Goal: Navigation & Orientation: Understand site structure

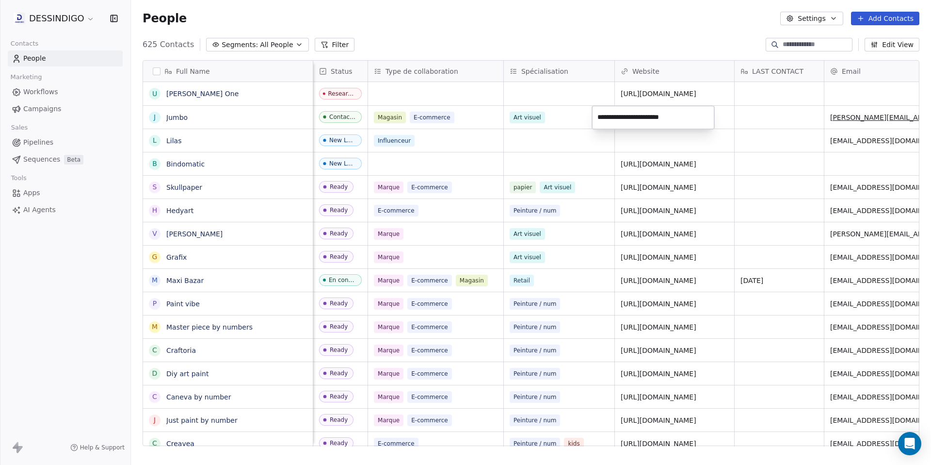
drag, startPoint x: 0, startPoint y: 0, endPoint x: 534, endPoint y: 338, distance: 631.4
click at [531, 336] on html "DESSINDIGO Contacts People Marketing Workflows Campaigns Sales Pipelines Sequen…" at bounding box center [465, 232] width 931 height 465
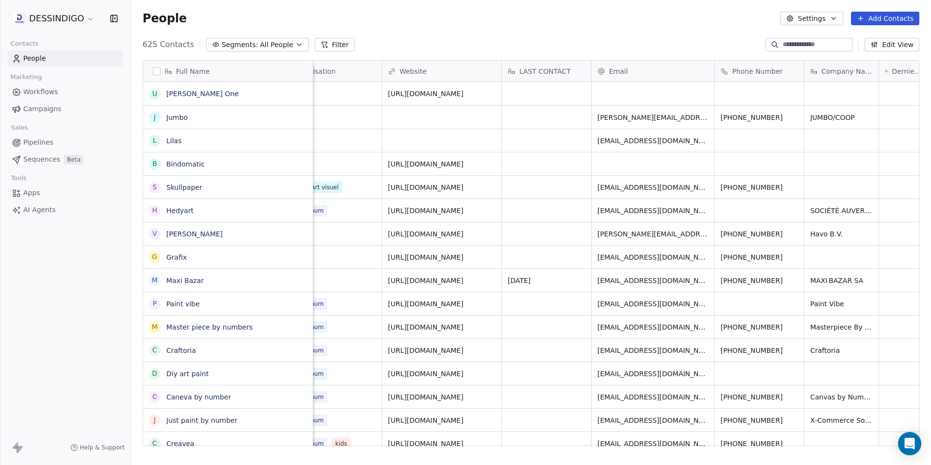
click at [60, 18] on html "DESSINDIGO Contacts People Marketing Workflows Campaigns Sales Pipelines Sequen…" at bounding box center [465, 232] width 931 height 465
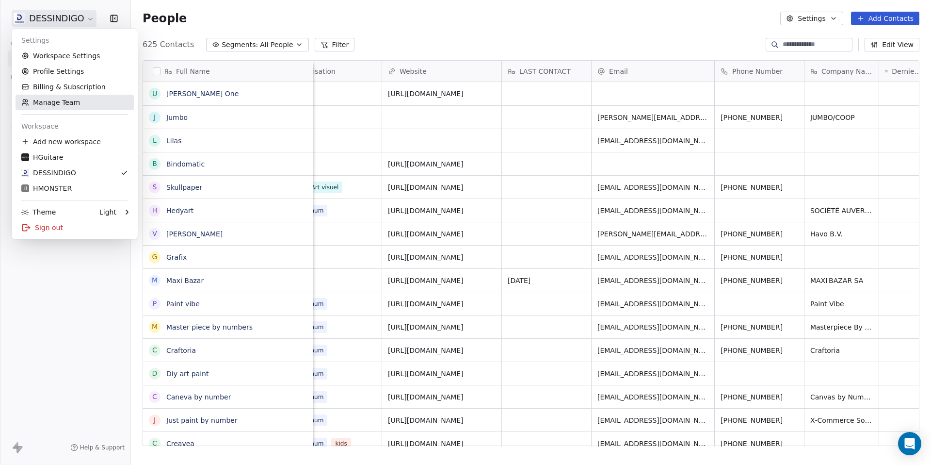
click at [63, 103] on link "Manage Team" at bounding box center [75, 103] width 118 height 16
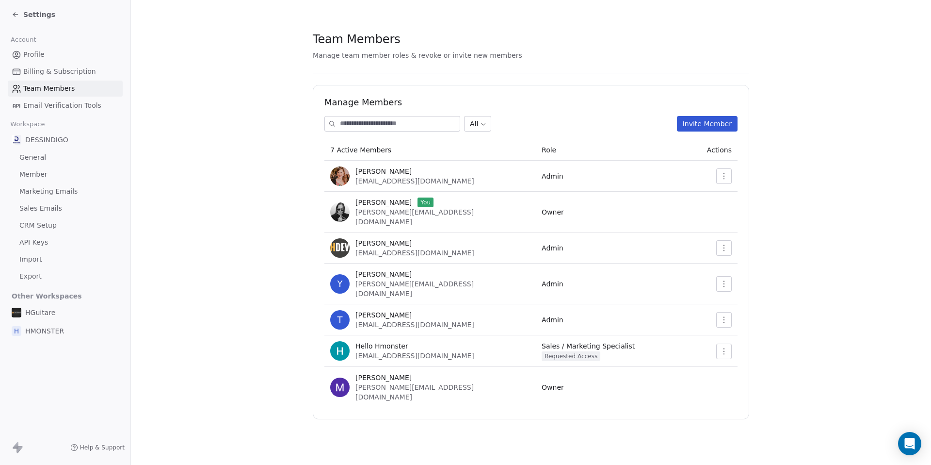
click at [740, 191] on div "Manage Members All Invite Member 7 Active Members Role Actions [PERSON_NAME] [P…" at bounding box center [531, 252] width 437 height 334
drag, startPoint x: 884, startPoint y: 288, endPoint x: 853, endPoint y: 292, distance: 31.3
click at [883, 288] on section "Team Members Manage team member roles & revoke or invite new members Manage Mem…" at bounding box center [531, 225] width 800 height 450
click at [212, 317] on section "Team Members Manage team member roles & revoke or invite new members Manage Mem…" at bounding box center [531, 225] width 800 height 450
click at [841, 275] on section "Team Members Manage team member roles & revoke or invite new members Manage Mem…" at bounding box center [531, 225] width 800 height 450
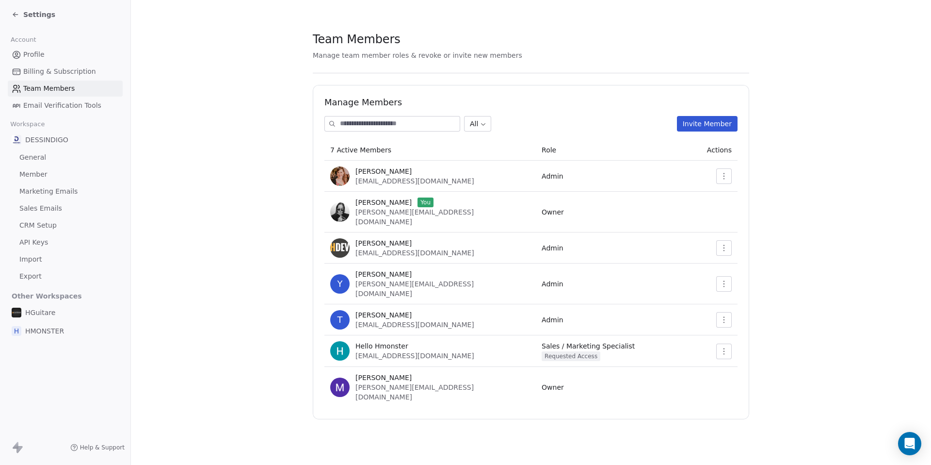
click at [241, 305] on section "Team Members Manage team member roles & revoke or invite new members Manage Mem…" at bounding box center [531, 225] width 800 height 450
drag, startPoint x: 39, startPoint y: 329, endPoint x: 75, endPoint y: 172, distance: 161.1
click at [78, 173] on div "Account Profile Billing & Subscription Team Members Email Verification Tools Wo…" at bounding box center [65, 184] width 130 height 310
click at [404, 373] on span "[PERSON_NAME]" at bounding box center [384, 378] width 56 height 10
click at [373, 373] on span "[PERSON_NAME]" at bounding box center [384, 378] width 56 height 10
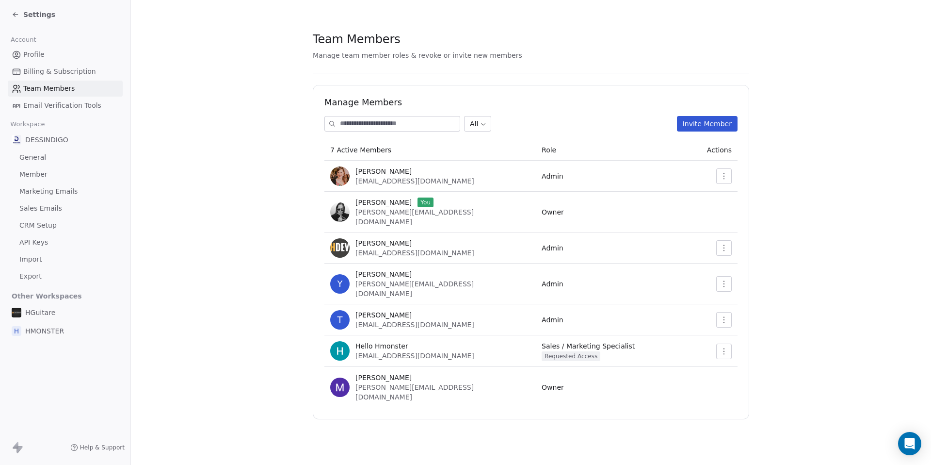
click at [46, 330] on span "HMONSTER" at bounding box center [44, 331] width 39 height 10
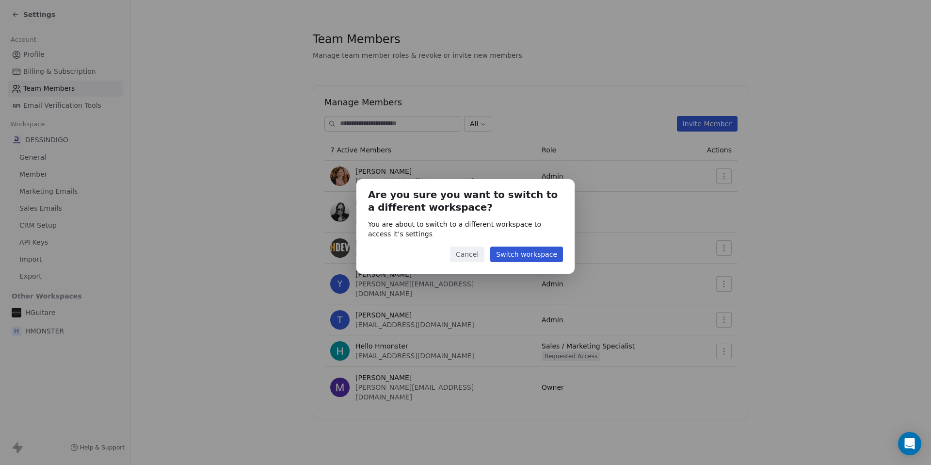
click at [541, 254] on button "Switch workspace" at bounding box center [526, 254] width 73 height 16
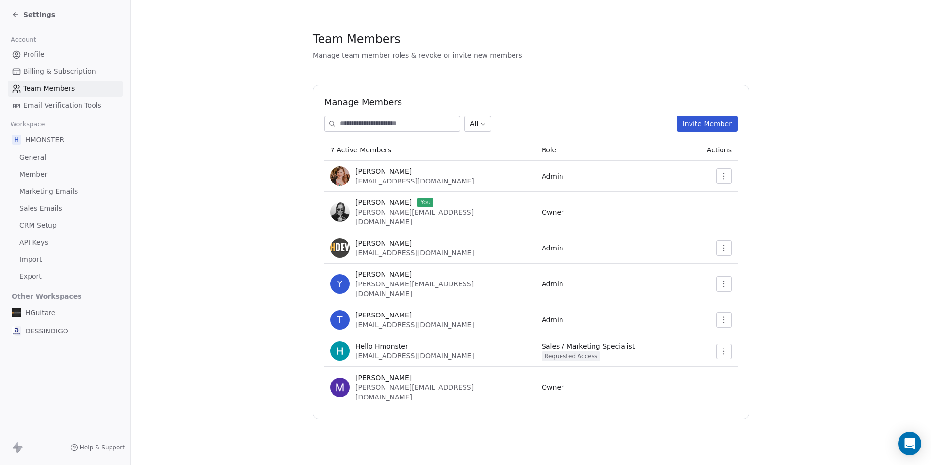
drag, startPoint x: 180, startPoint y: 190, endPoint x: 176, endPoint y: 181, distance: 9.6
click at [180, 190] on section "Team Members Manage team member roles & revoke or invite new members Manage Mem…" at bounding box center [531, 225] width 800 height 450
click at [38, 207] on span "Sales Emails" at bounding box center [40, 208] width 43 height 10
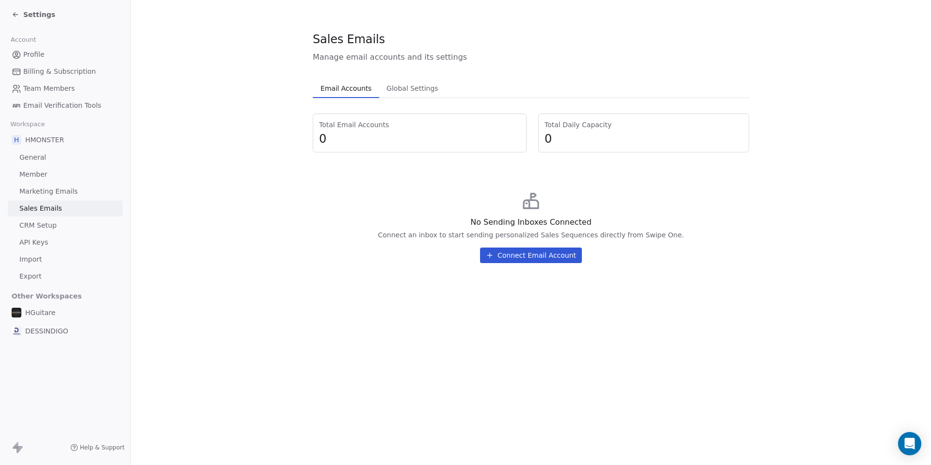
click at [46, 226] on span "CRM Setup" at bounding box center [37, 225] width 37 height 10
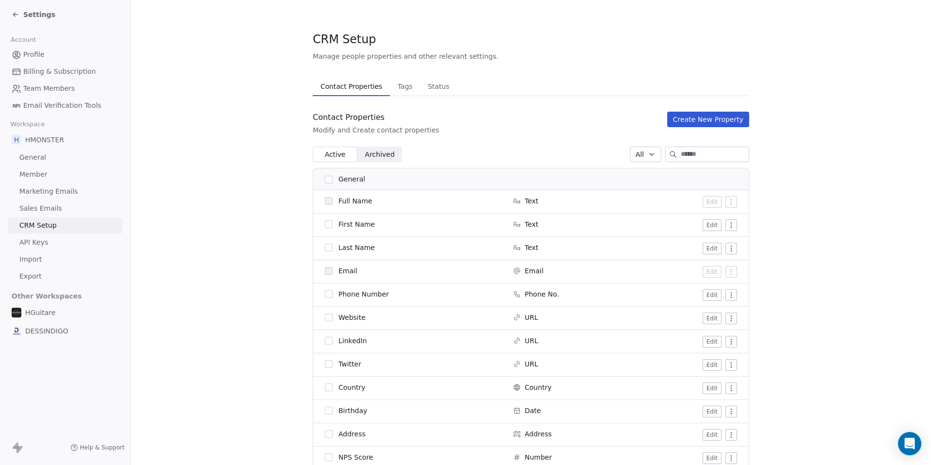
click at [399, 88] on span "Tags" at bounding box center [405, 87] width 23 height 14
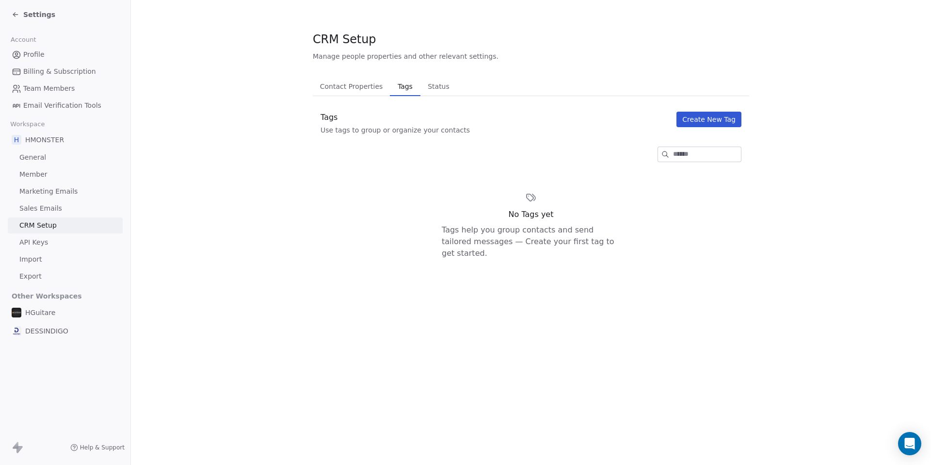
click at [433, 86] on span "Status" at bounding box center [439, 87] width 30 height 14
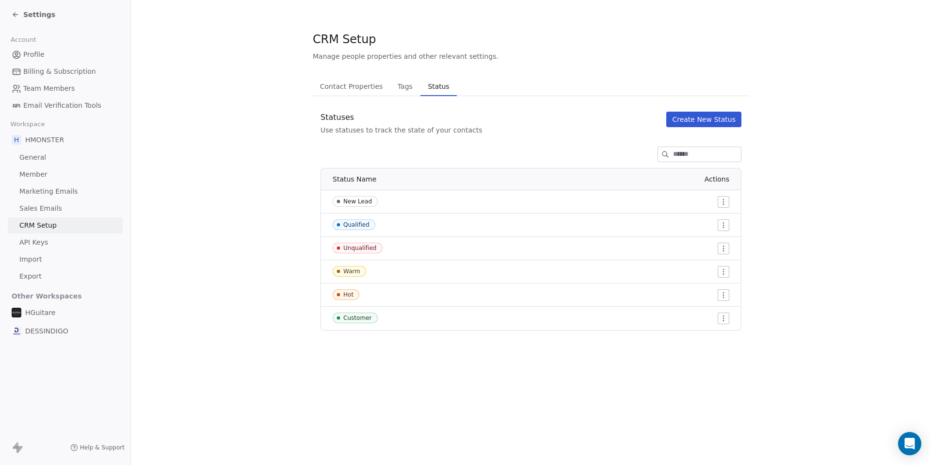
click at [275, 208] on section "CRM Setup Manage people properties and other relevant settings. Contact Propert…" at bounding box center [531, 180] width 800 height 361
click at [43, 324] on div "DESSINDIGO" at bounding box center [65, 330] width 115 height 17
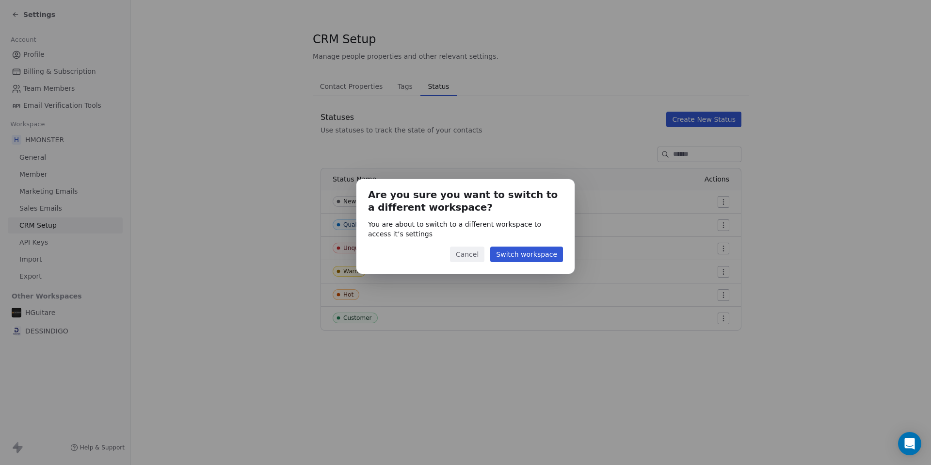
drag, startPoint x: 536, startPoint y: 257, endPoint x: 528, endPoint y: 259, distance: 8.9
click at [536, 257] on button "Switch workspace" at bounding box center [526, 254] width 73 height 16
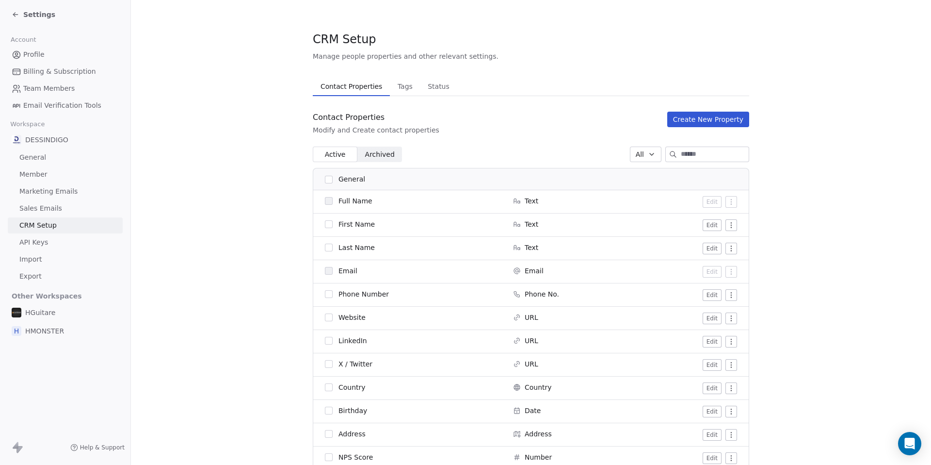
click at [405, 92] on span "Tags" at bounding box center [405, 87] width 23 height 14
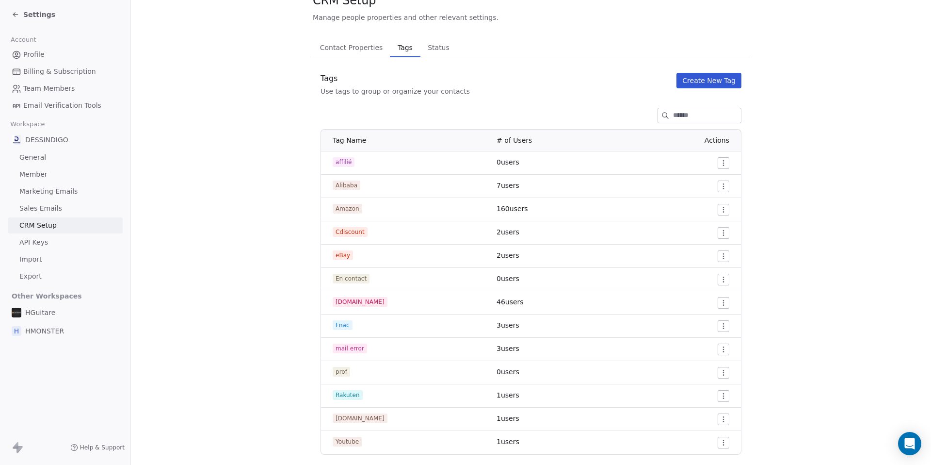
scroll to position [60, 0]
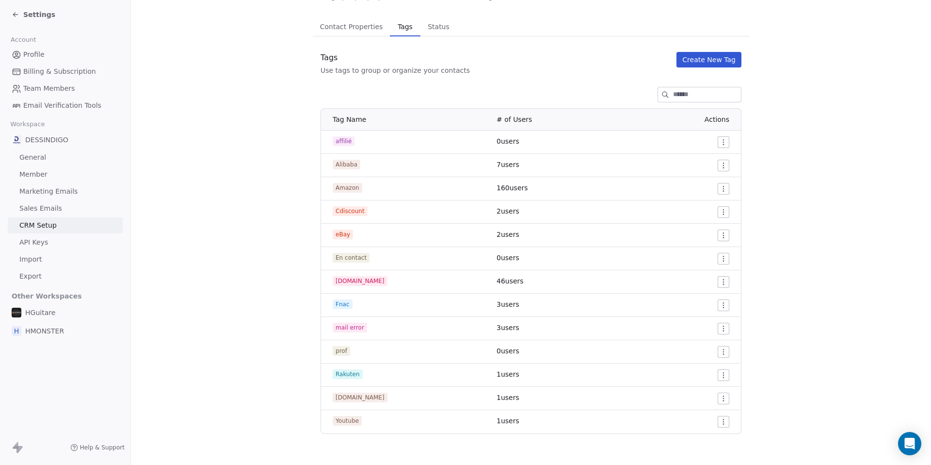
click at [427, 27] on span "Status" at bounding box center [439, 27] width 30 height 14
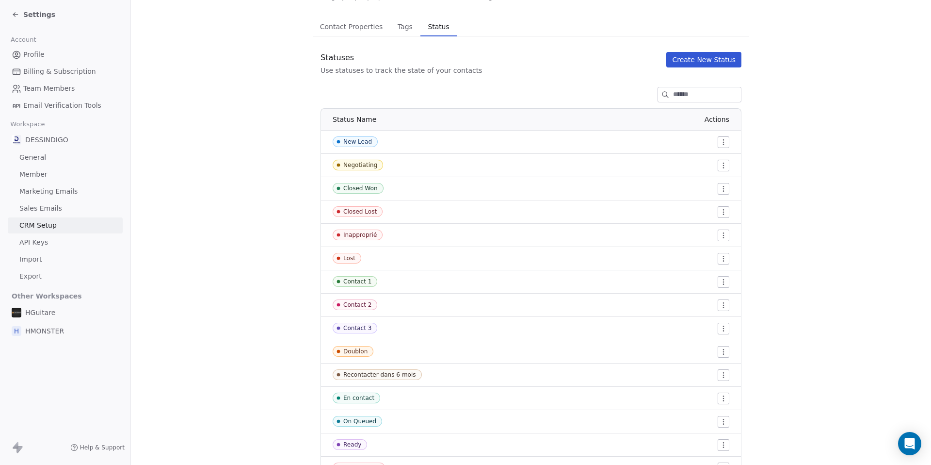
drag, startPoint x: 790, startPoint y: 149, endPoint x: 762, endPoint y: 157, distance: 28.7
click at [785, 150] on section "CRM Setup Manage people properties and other relevant settings. Contact Propert…" at bounding box center [531, 225] width 800 height 571
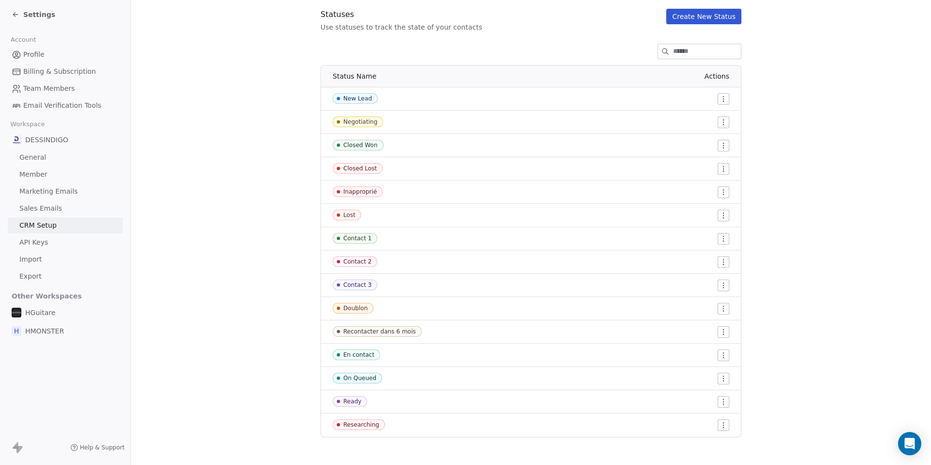
scroll to position [106, 0]
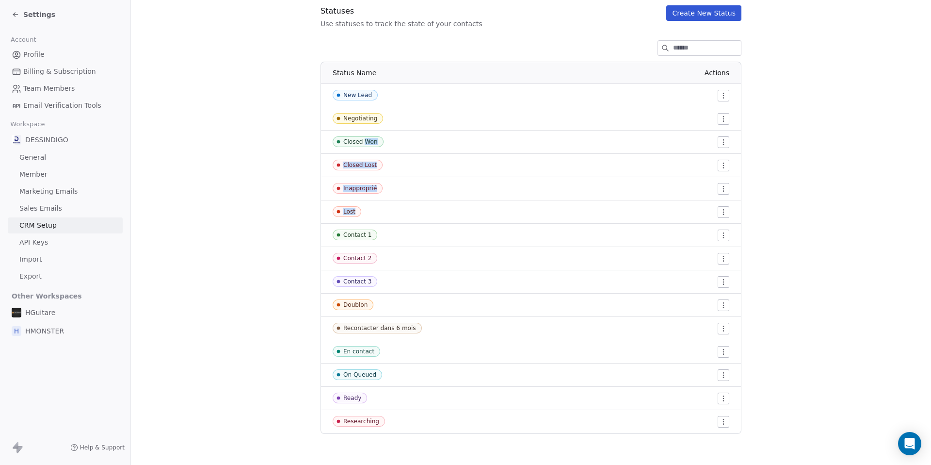
drag, startPoint x: 359, startPoint y: 214, endPoint x: 332, endPoint y: 146, distance: 73.0
click at [359, 139] on tbody "New Lead Negotiating Closed Won Closed Lost Inapproprié Lost Contact 1 Contact …" at bounding box center [531, 258] width 420 height 349
drag, startPoint x: 248, startPoint y: 171, endPoint x: 250, endPoint y: 176, distance: 5.1
click at [248, 171] on section "CRM Setup Manage people properties and other relevant settings. Contact Propert…" at bounding box center [531, 179] width 800 height 571
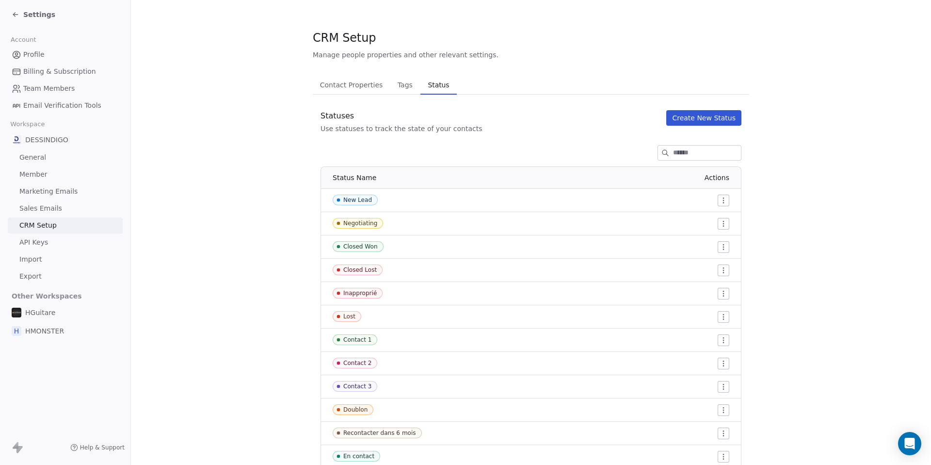
scroll to position [0, 0]
drag, startPoint x: 205, startPoint y: 214, endPoint x: 134, endPoint y: 231, distance: 73.3
click at [204, 214] on section "CRM Setup Manage people properties and other relevant settings. Contact Propert…" at bounding box center [531, 285] width 800 height 571
click at [40, 243] on span "API Keys" at bounding box center [33, 242] width 29 height 10
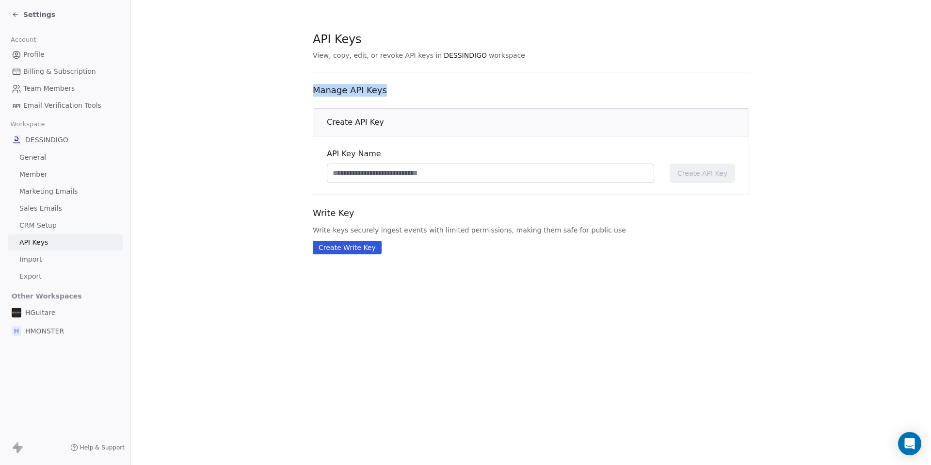
drag, startPoint x: 407, startPoint y: 99, endPoint x: 421, endPoint y: 98, distance: 14.1
click at [421, 98] on section "API Keys View, copy, edit, or revoke API keys in DESSINDIGO workspace Manage AP…" at bounding box center [531, 142] width 800 height 285
click at [450, 111] on div "API Keys View, copy, edit, or revoke API keys in DESSINDIGO workspace Manage AP…" at bounding box center [531, 142] width 437 height 223
click at [192, 182] on section "API Keys View, copy, edit, or revoke API keys in DESSINDIGO workspace Manage AP…" at bounding box center [531, 142] width 800 height 285
click at [39, 210] on span "Sales Emails" at bounding box center [40, 208] width 43 height 10
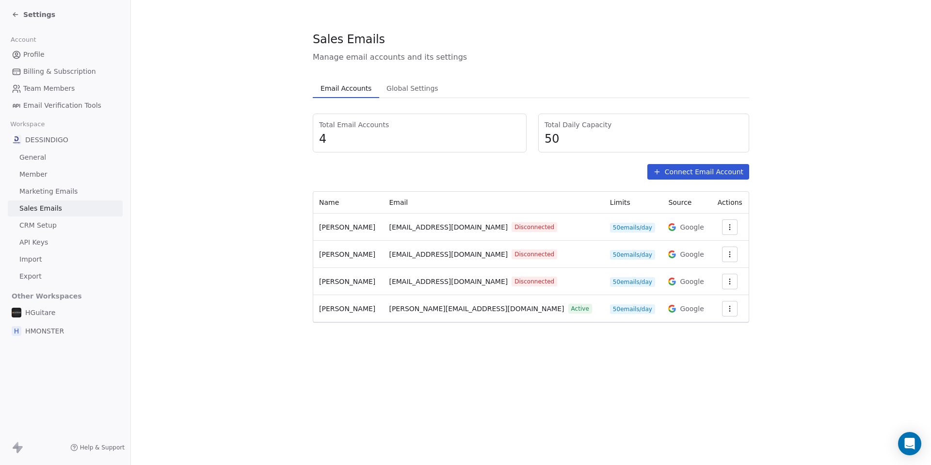
click at [276, 258] on section "Sales Emails Manage email accounts and its settings Email Accounts Email Accoun…" at bounding box center [531, 177] width 800 height 354
drag, startPoint x: 241, startPoint y: 297, endPoint x: 214, endPoint y: 261, distance: 44.3
click at [241, 292] on section "Sales Emails Manage email accounts and its settings Email Accounts Email Accoun…" at bounding box center [531, 177] width 800 height 354
click at [30, 190] on span "Marketing Emails" at bounding box center [48, 191] width 58 height 10
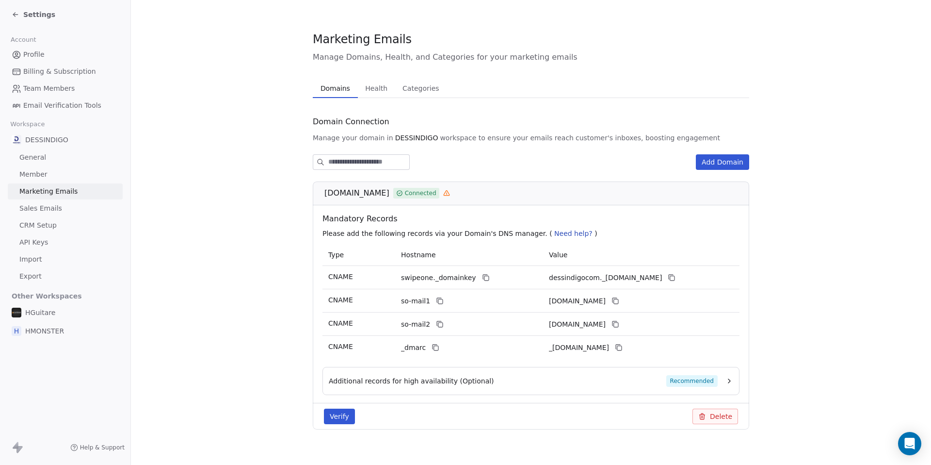
click at [32, 176] on span "Member" at bounding box center [33, 174] width 28 height 10
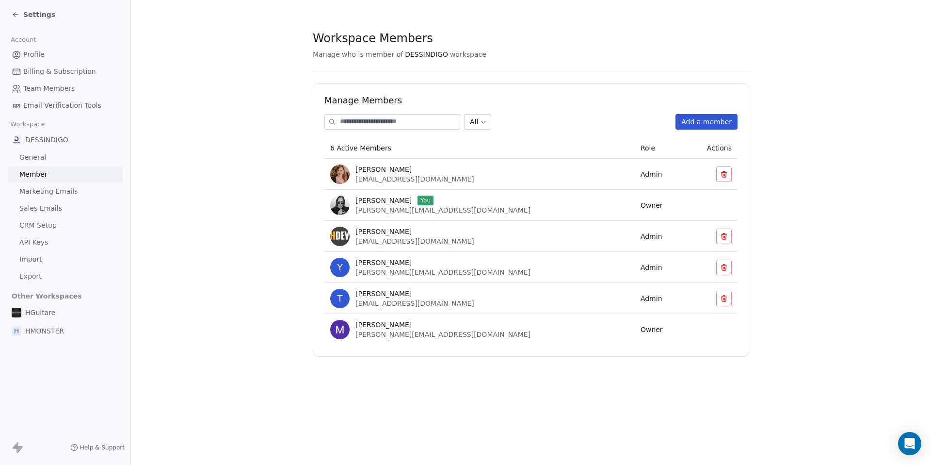
click at [41, 160] on span "General" at bounding box center [32, 157] width 27 height 10
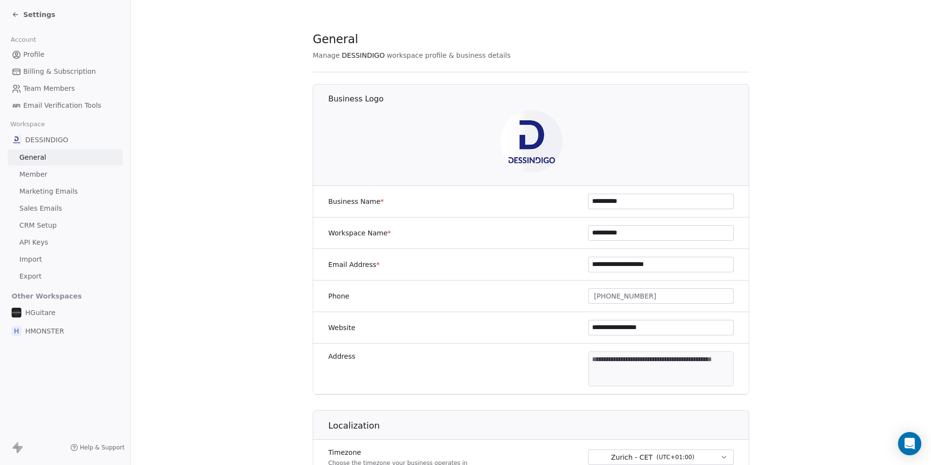
click at [178, 201] on section "**********" at bounding box center [531, 454] width 800 height 908
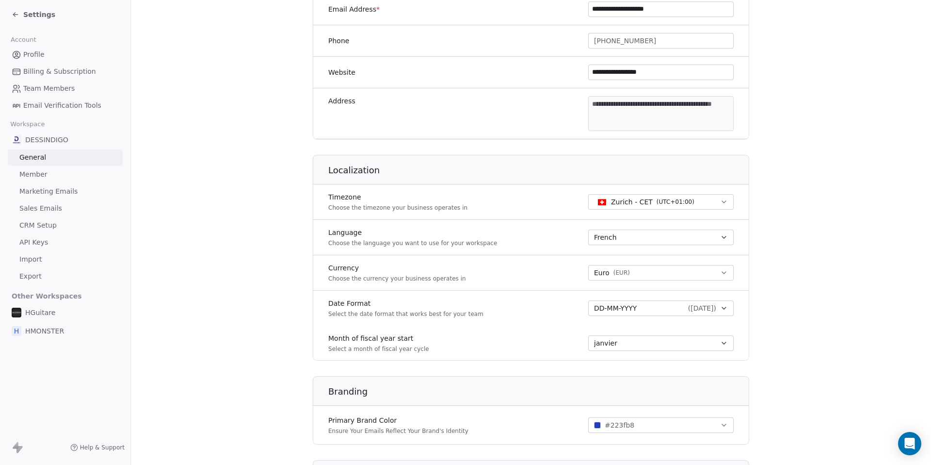
scroll to position [237, 0]
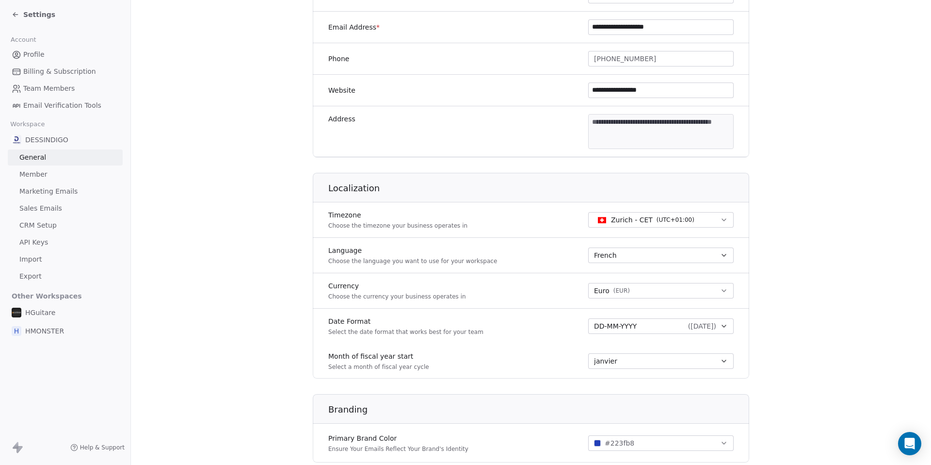
drag, startPoint x: 162, startPoint y: 148, endPoint x: 146, endPoint y: 137, distance: 19.9
click at [156, 143] on section "**********" at bounding box center [531, 217] width 800 height 908
click at [53, 105] on span "Email Verification Tools" at bounding box center [62, 105] width 78 height 10
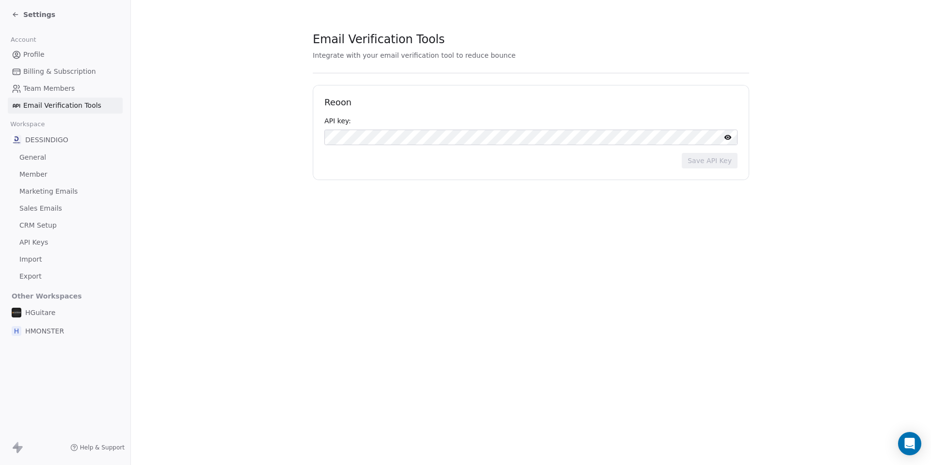
click at [248, 205] on section "Email Verification Tools Integrate with your email verification tool to reduce …" at bounding box center [531, 105] width 800 height 211
click at [52, 90] on span "Team Members" at bounding box center [48, 88] width 51 height 10
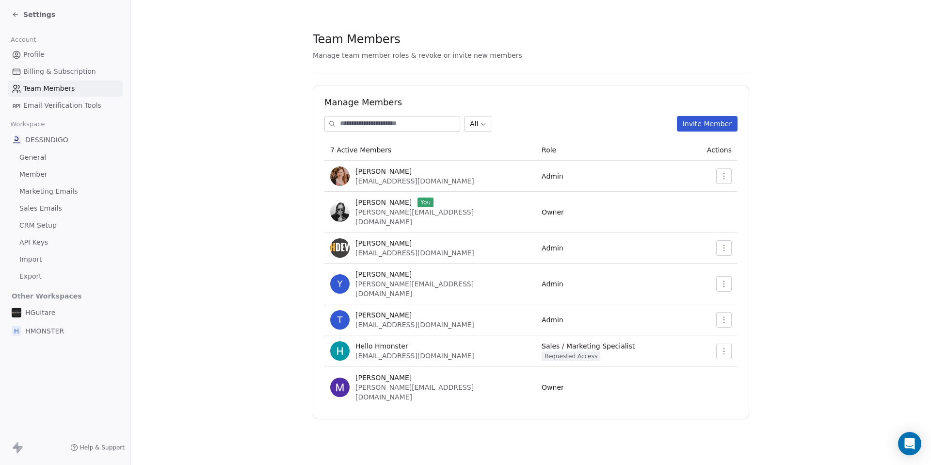
click at [41, 70] on span "Billing & Subscription" at bounding box center [59, 71] width 73 height 10
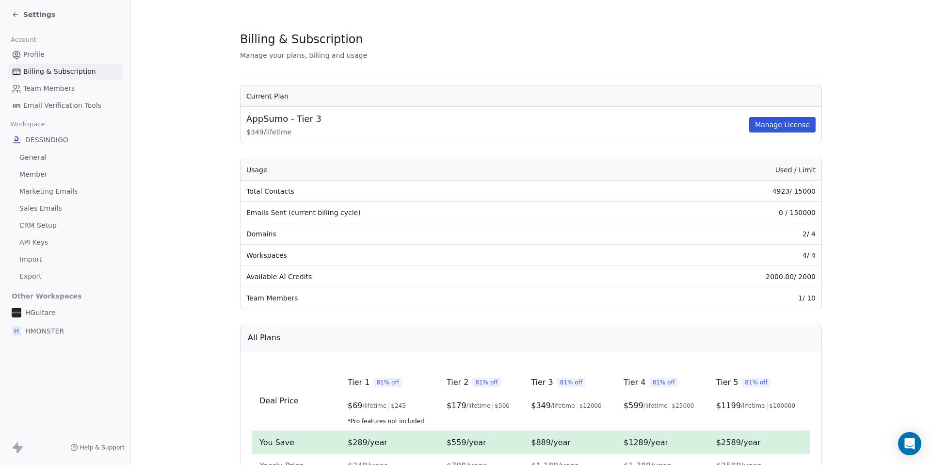
click at [35, 51] on span "Profile" at bounding box center [33, 54] width 21 height 10
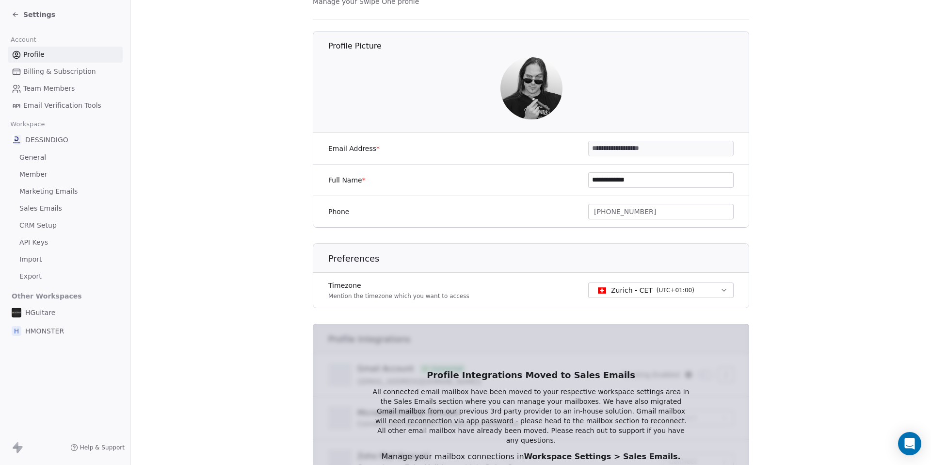
scroll to position [153, 0]
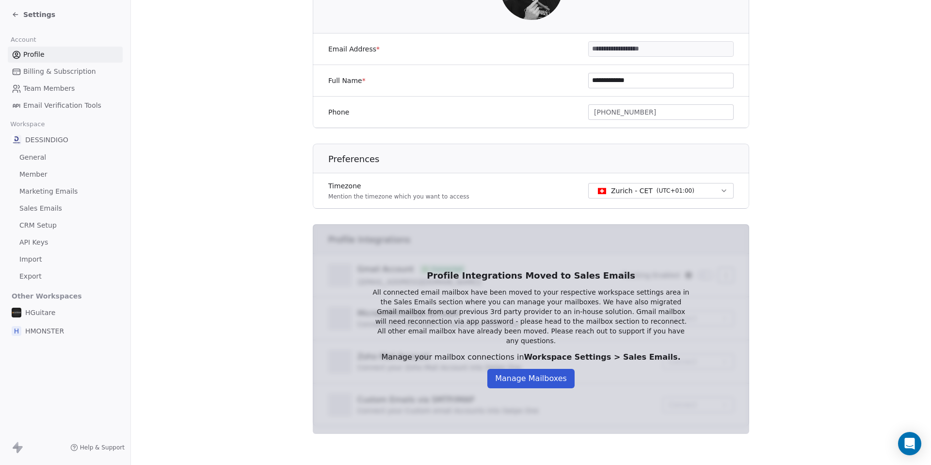
drag, startPoint x: 772, startPoint y: 321, endPoint x: 765, endPoint y: 295, distance: 26.7
click at [772, 318] on section "**********" at bounding box center [531, 156] width 800 height 618
